Goal: Navigation & Orientation: Find specific page/section

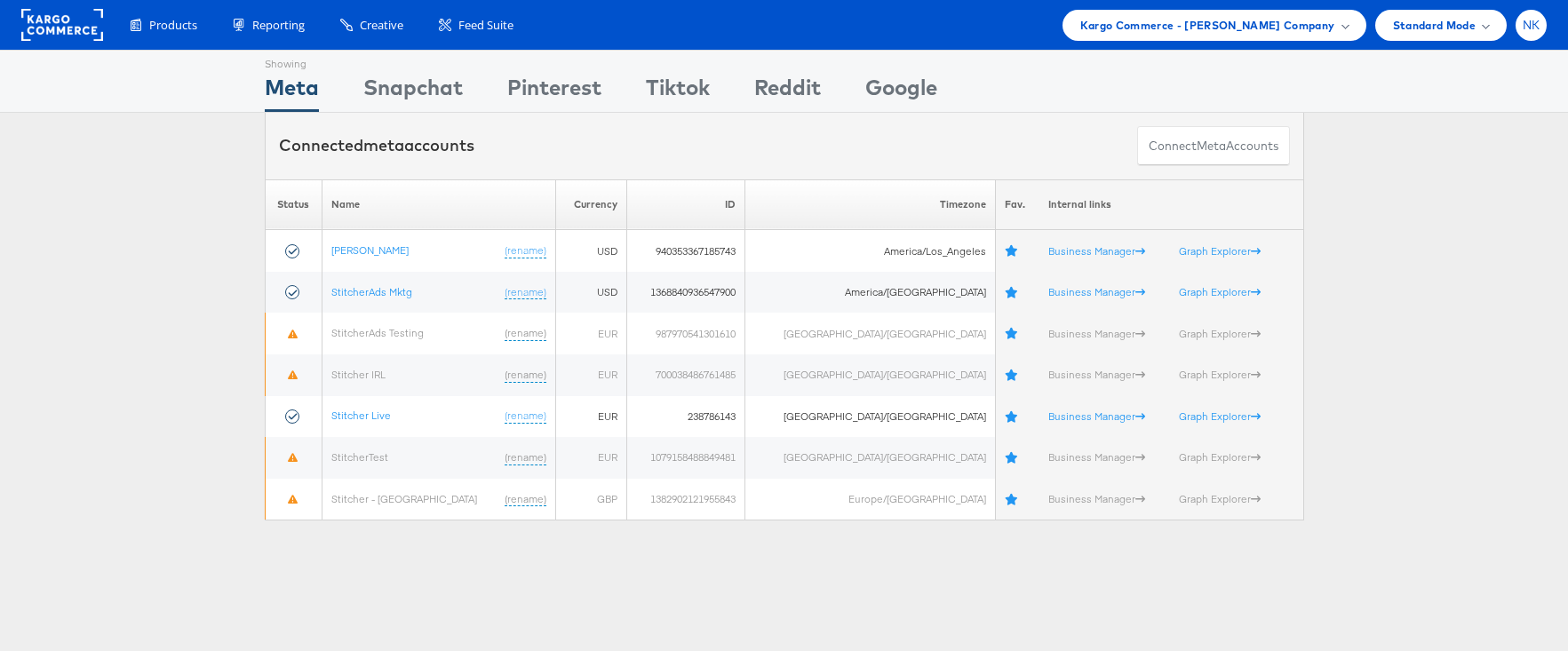
click at [1527, 34] on div "NK" at bounding box center [1531, 25] width 31 height 31
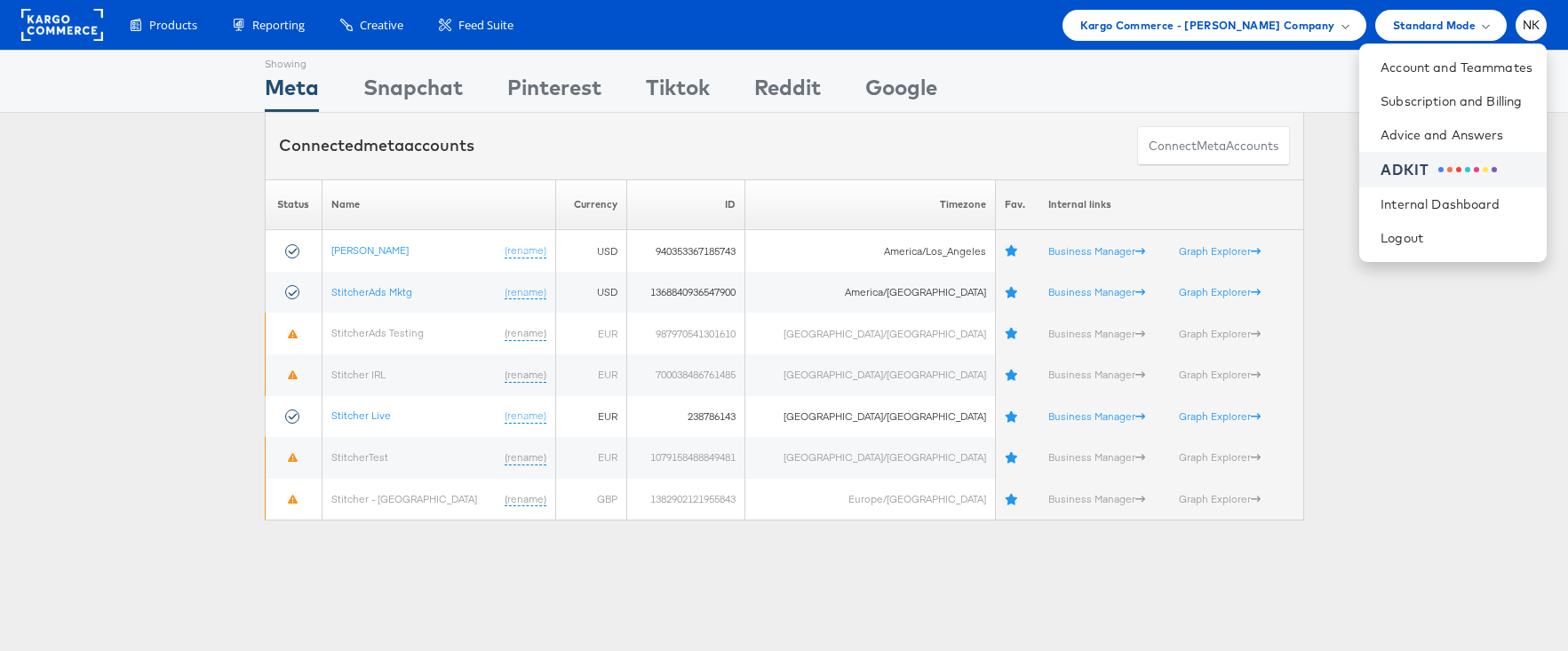
click at [1374, 160] on li "ADKIT" at bounding box center [1453, 169] width 187 height 37
click at [1419, 165] on div "ADKIT" at bounding box center [1405, 169] width 49 height 21
